Goal: Task Accomplishment & Management: Manage account settings

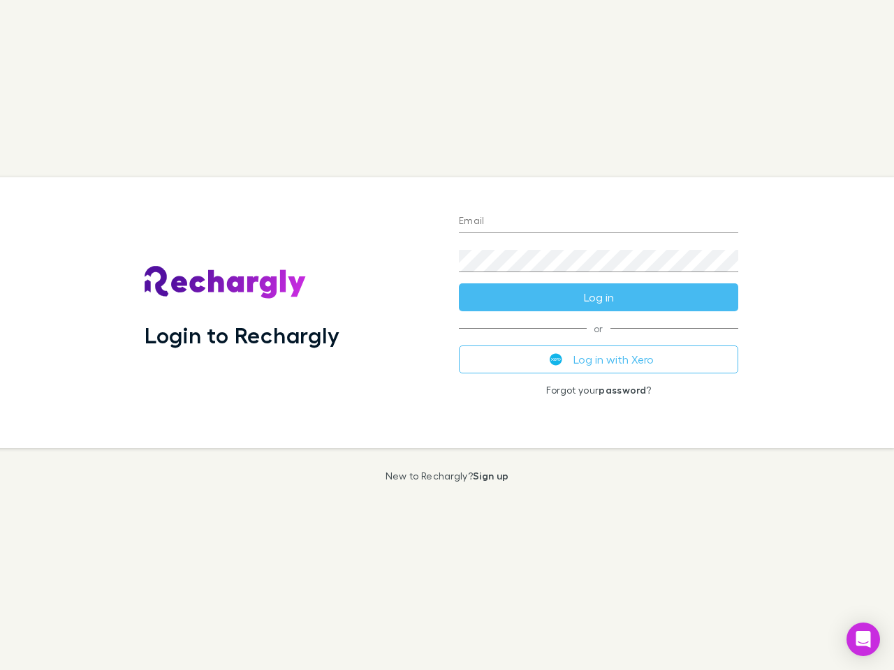
click at [447, 335] on div "Login to Rechargly" at bounding box center [290, 312] width 314 height 271
click at [598, 222] on input "Email" at bounding box center [598, 222] width 279 height 22
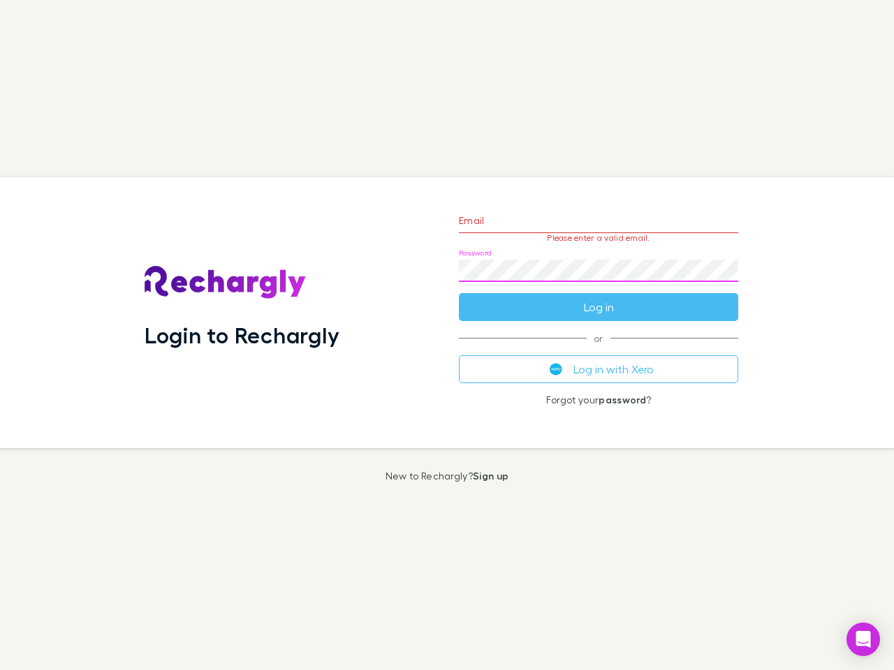
click at [598, 298] on form "Email Please enter a valid email. Password Log in" at bounding box center [598, 261] width 279 height 122
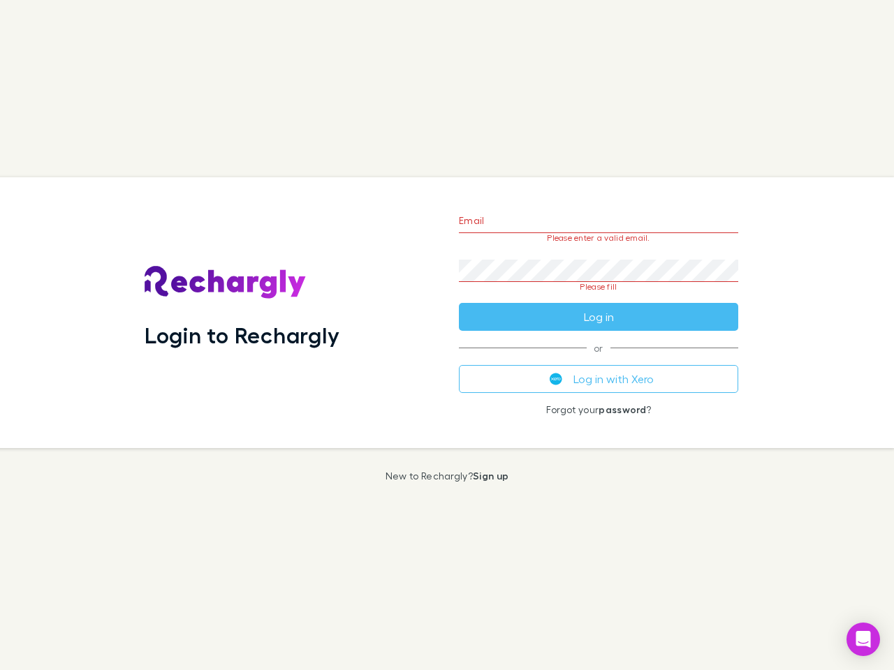
click at [598, 360] on div "Email Please enter a valid email. Password Please fill Log in or Log in with Xe…" at bounding box center [599, 312] width 302 height 271
click at [863, 640] on icon "Open Intercom Messenger" at bounding box center [863, 639] width 15 height 17
